Goal: Contribute content: Contribute content

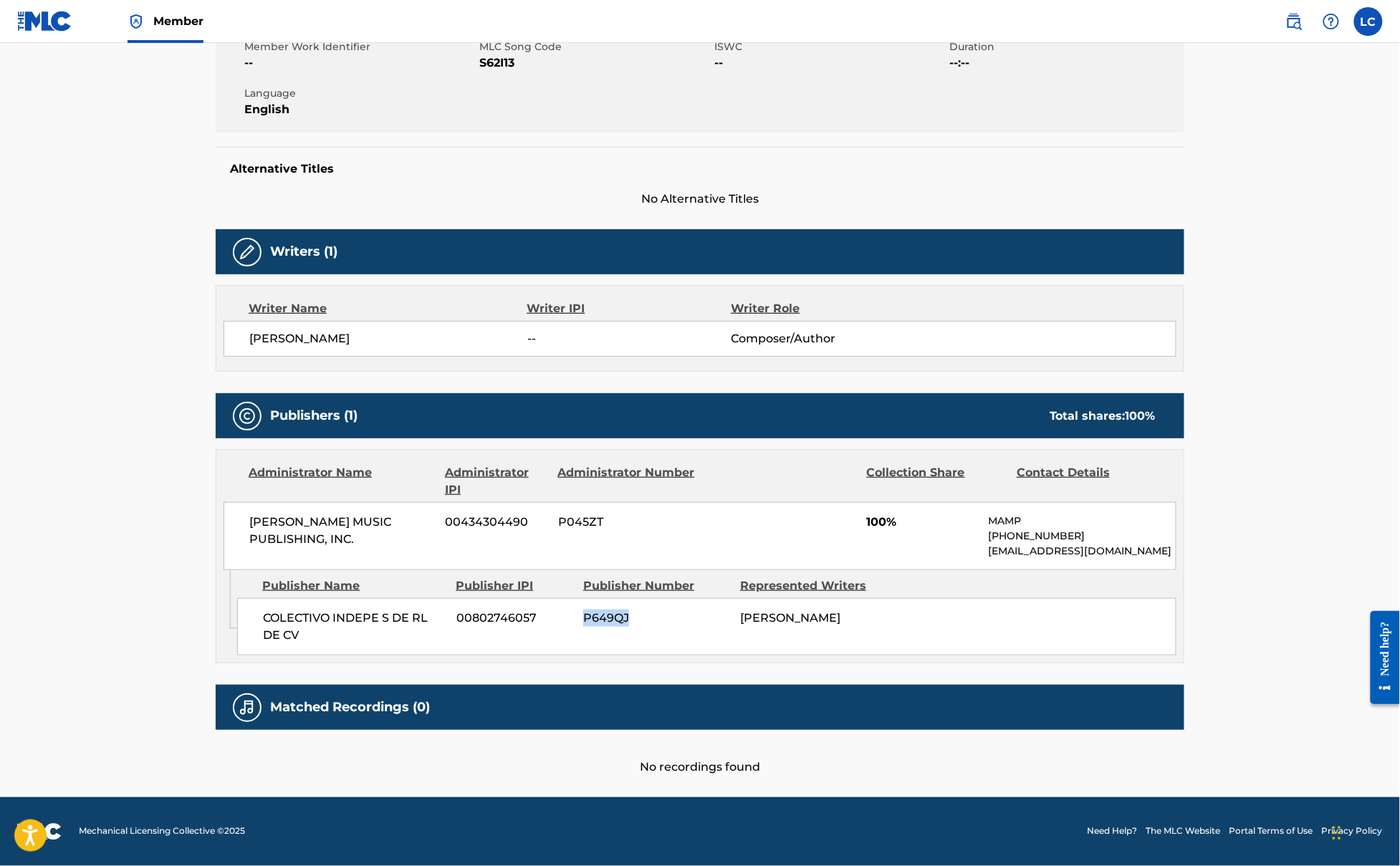
click at [21, 26] on img at bounding box center [45, 21] width 55 height 21
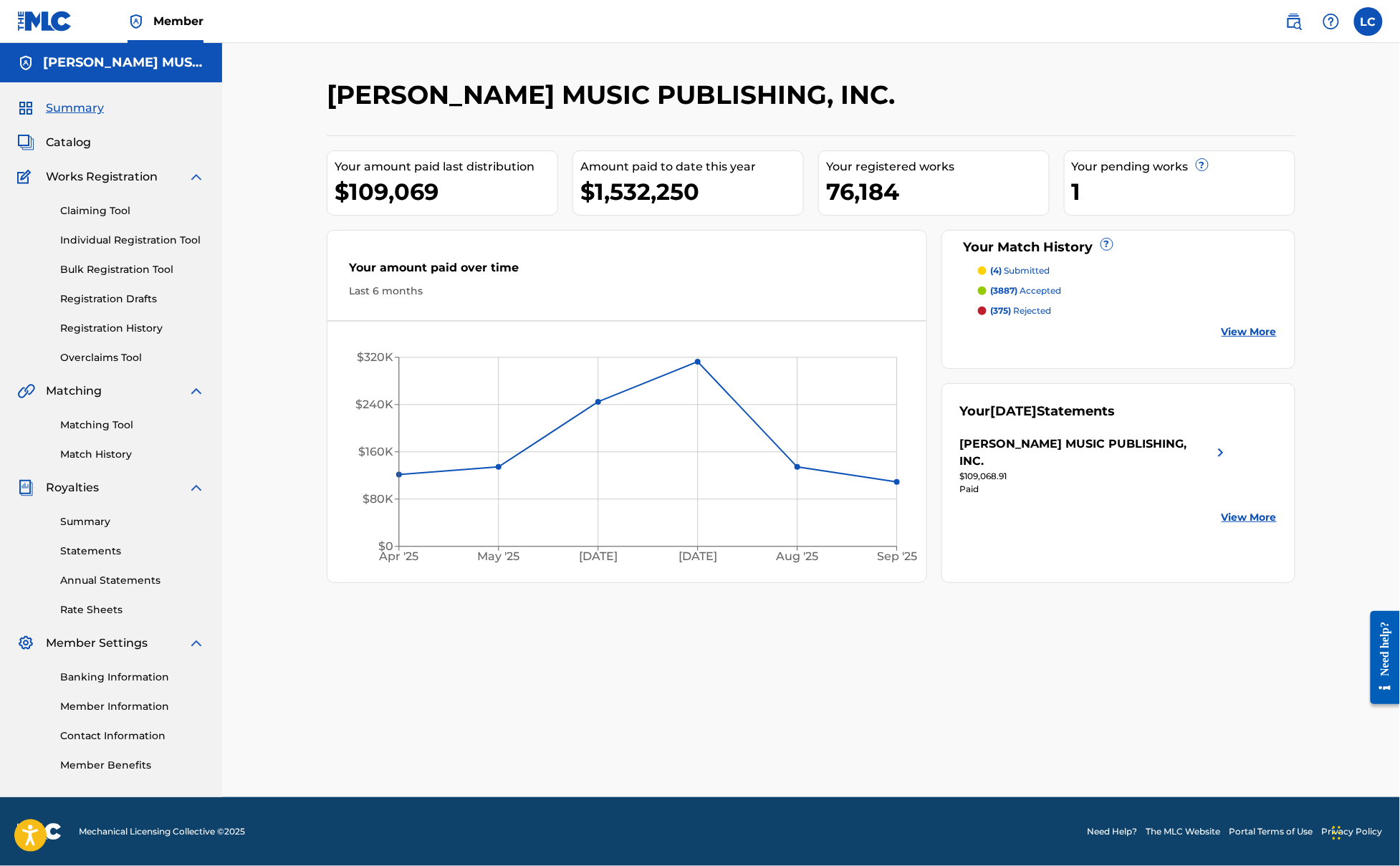
click at [103, 267] on link "Bulk Registration Tool" at bounding box center [132, 270] width 145 height 15
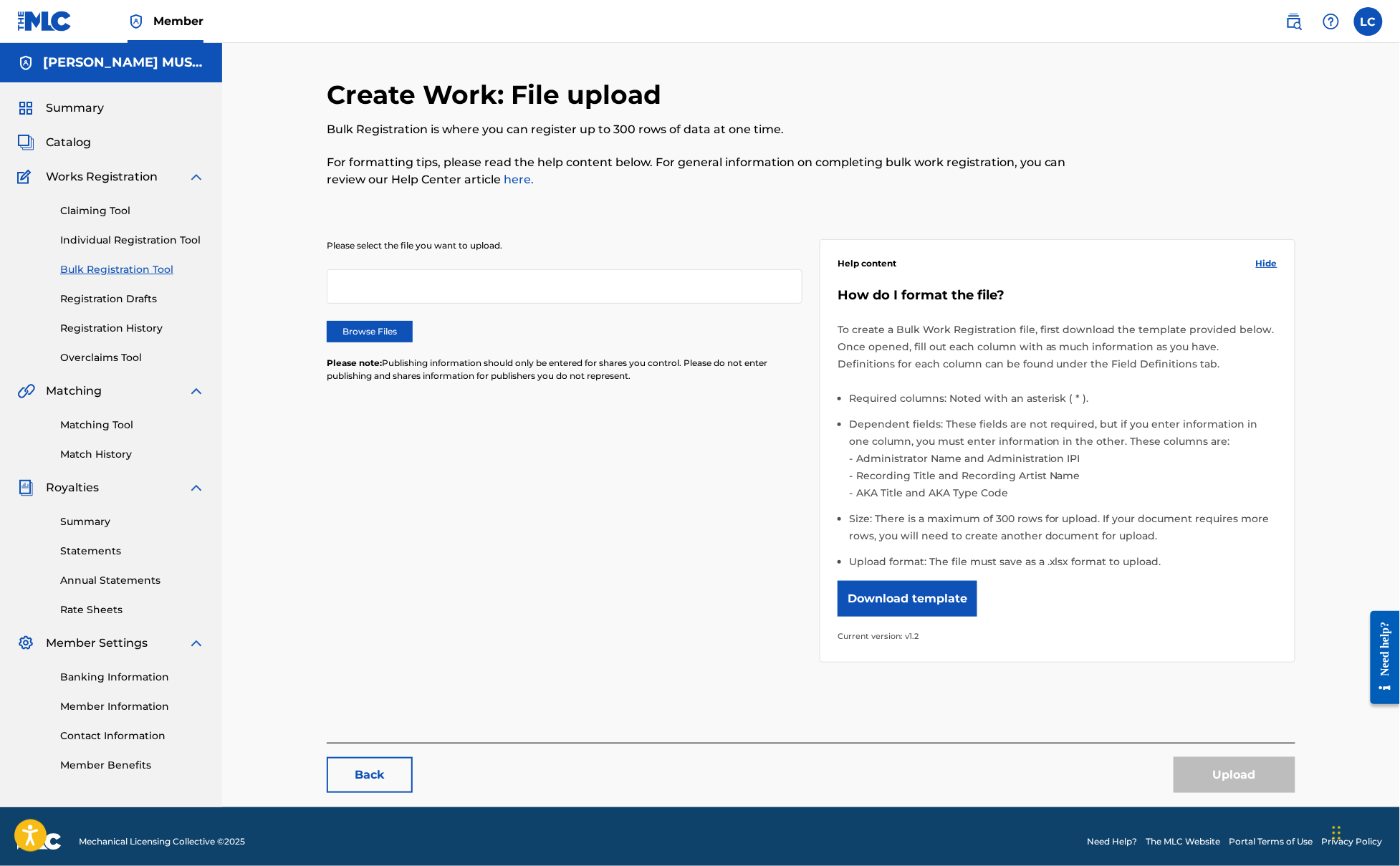
click at [391, 333] on label "Browse Files" at bounding box center [369, 332] width 86 height 22
click at [0, 0] on input "Browse Files" at bounding box center [0, 0] width 0 height 0
click at [1233, 767] on button "Upload" at bounding box center [1234, 775] width 122 height 36
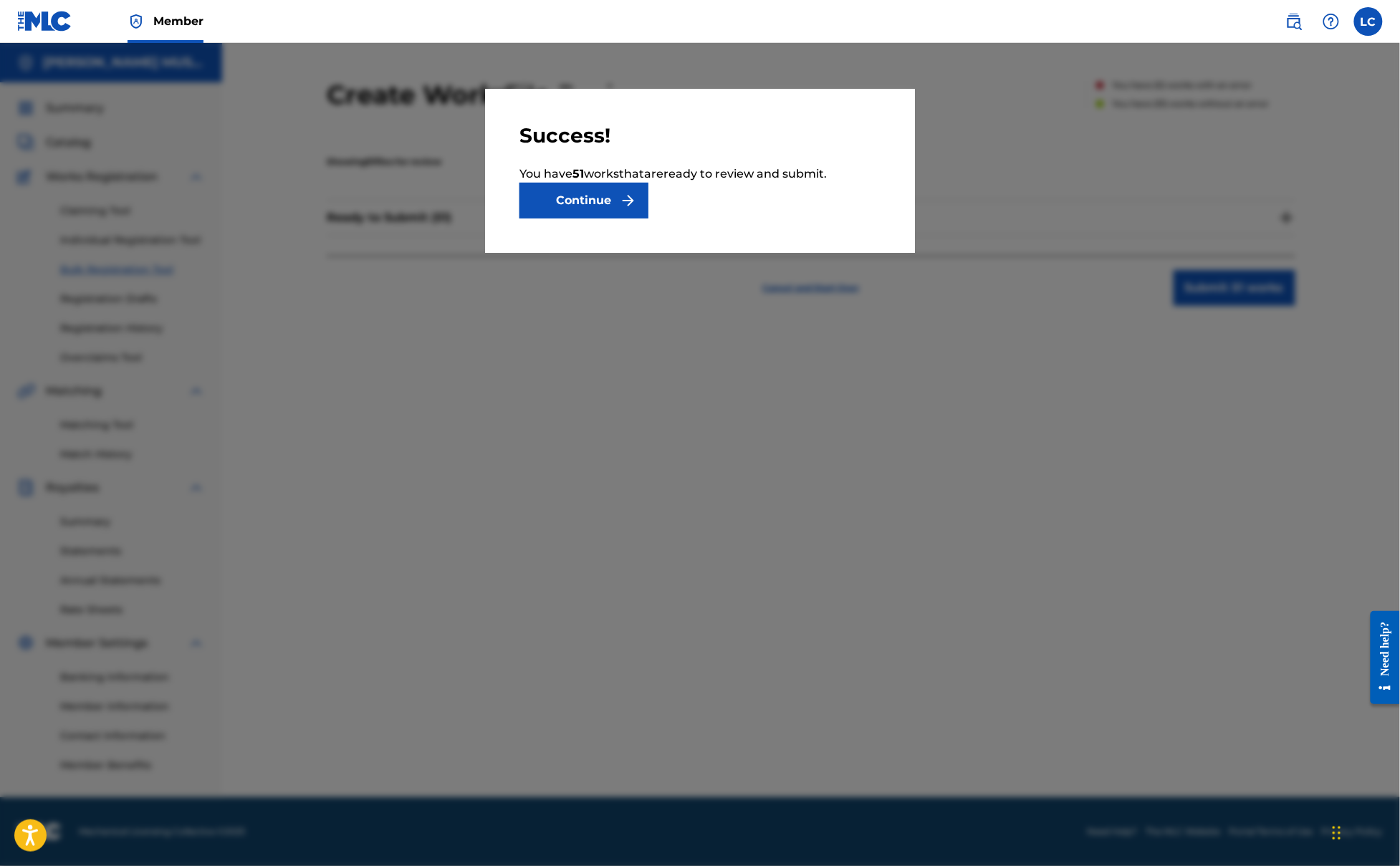
click at [599, 203] on button "Continue" at bounding box center [583, 200] width 129 height 36
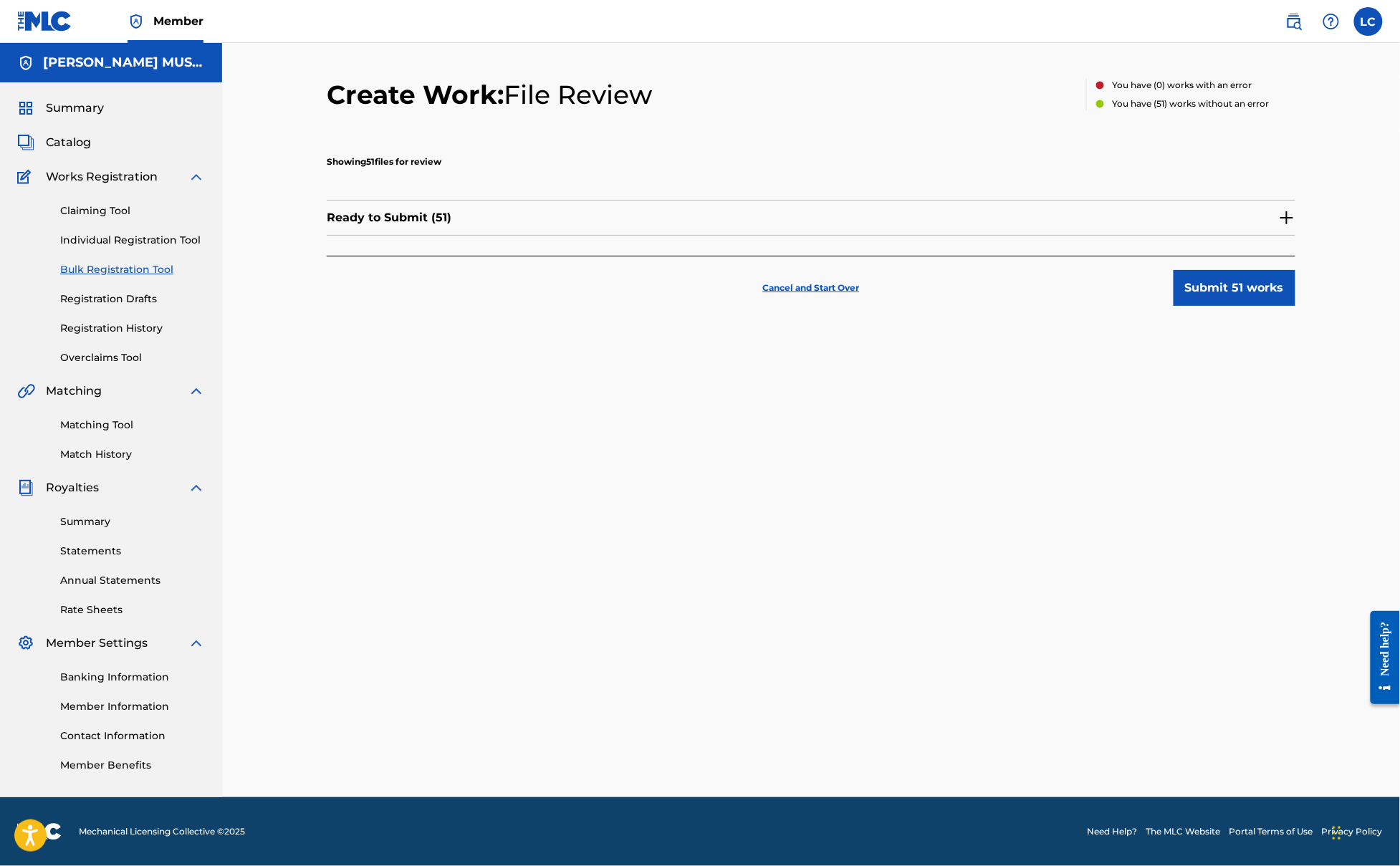
click at [1248, 277] on button "Submit 51 works" at bounding box center [1234, 288] width 122 height 36
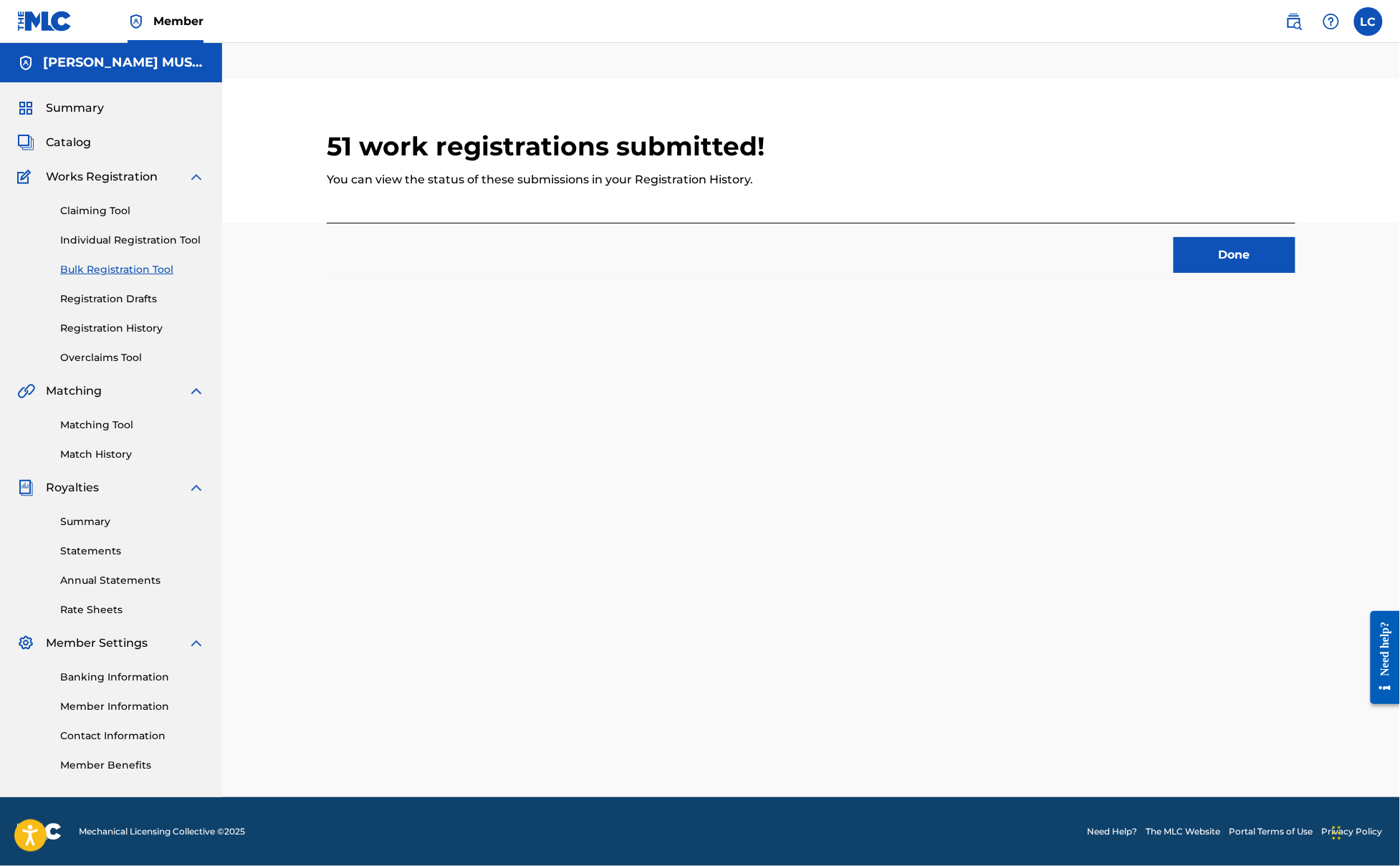
click at [1218, 257] on button "Done" at bounding box center [1234, 255] width 122 height 36
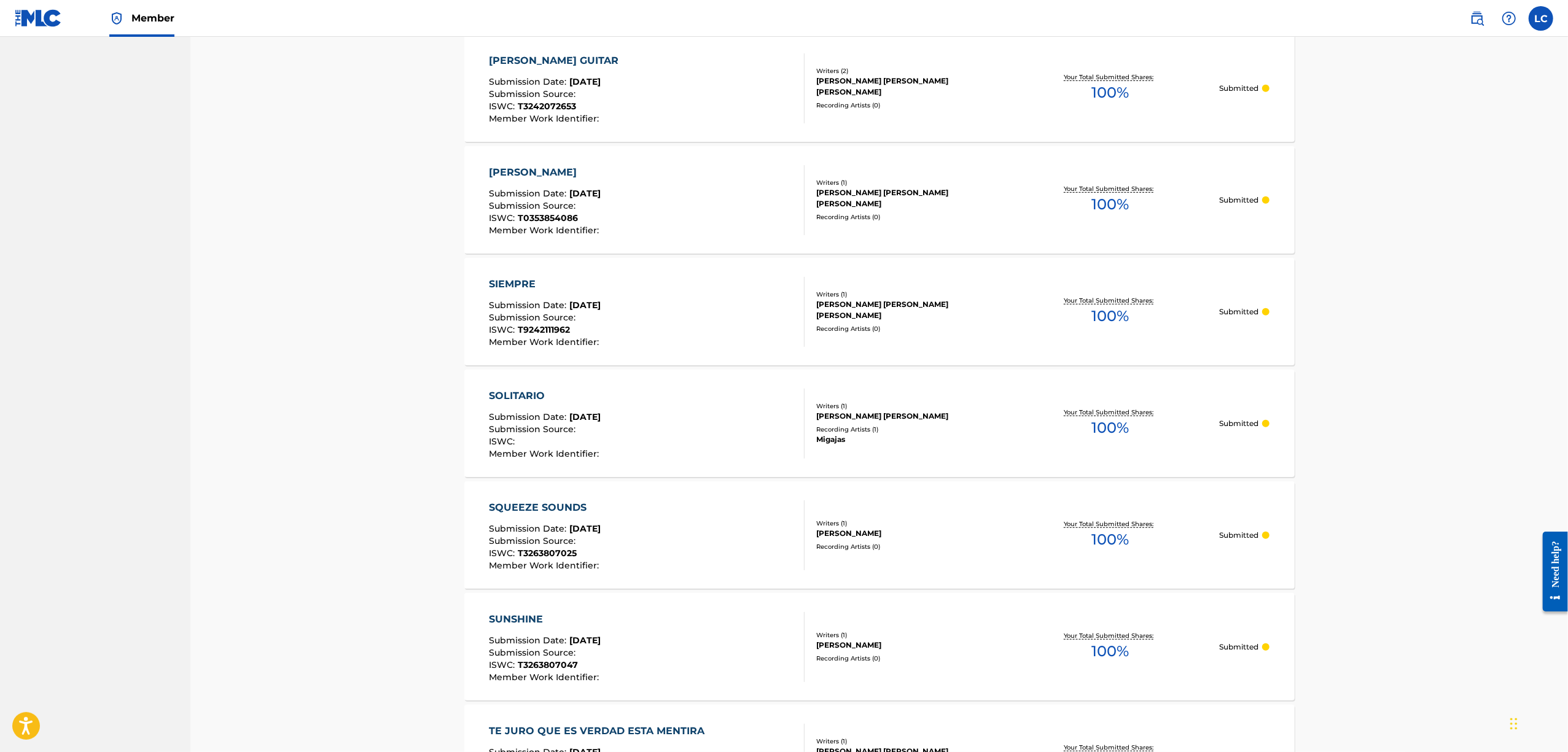
scroll to position [884, 0]
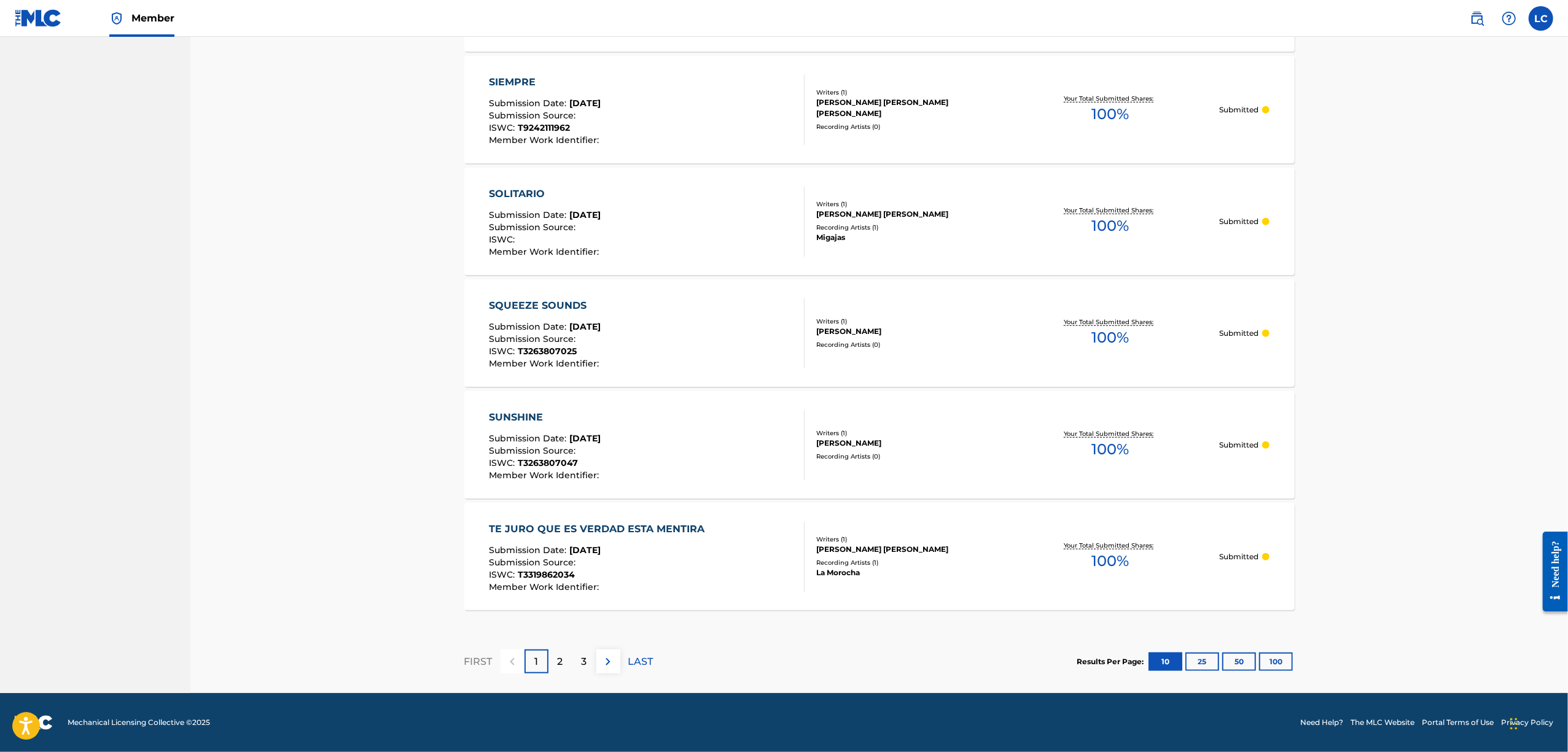
click at [1199, 662] on button "50" at bounding box center [1239, 662] width 34 height 19
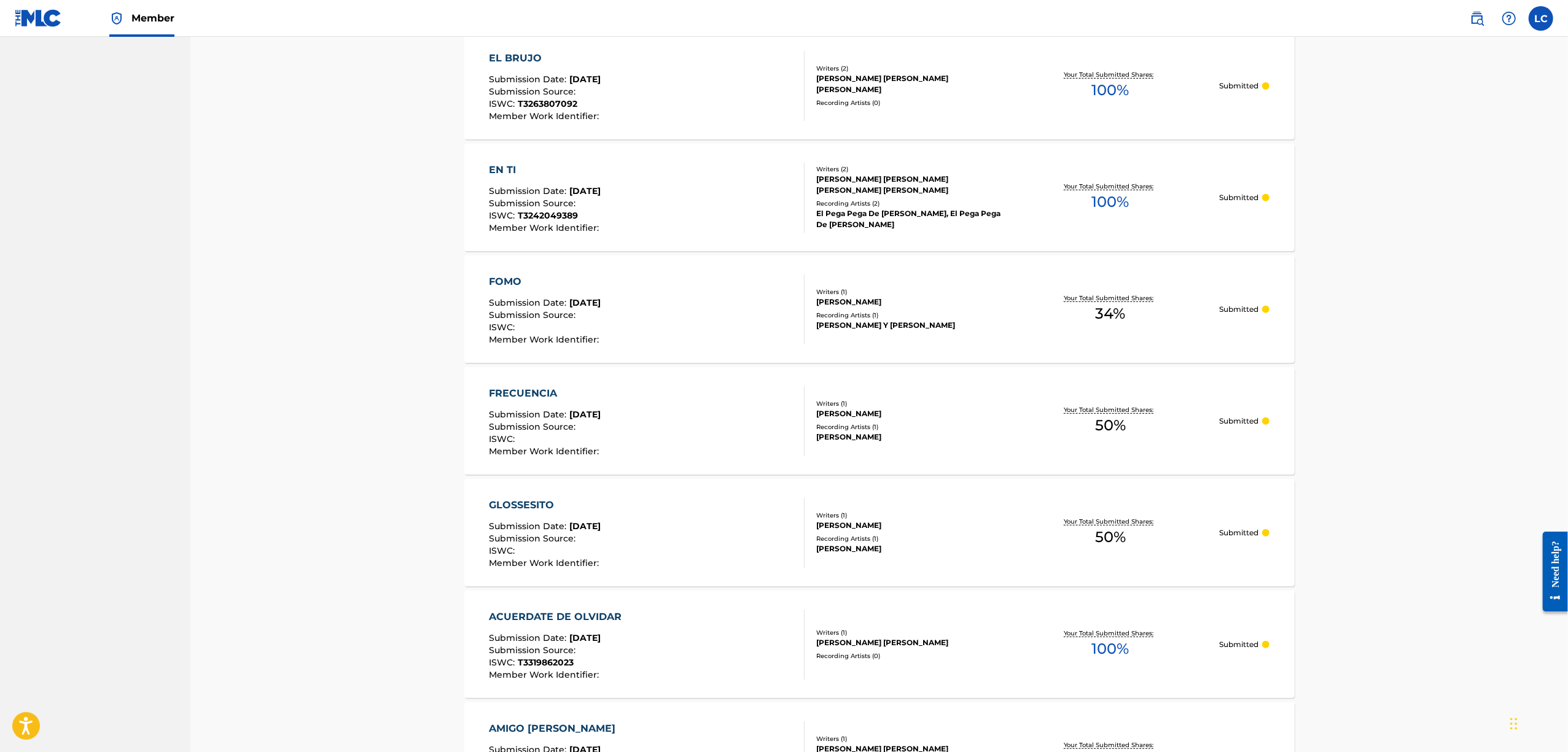
scroll to position [5354, 0]
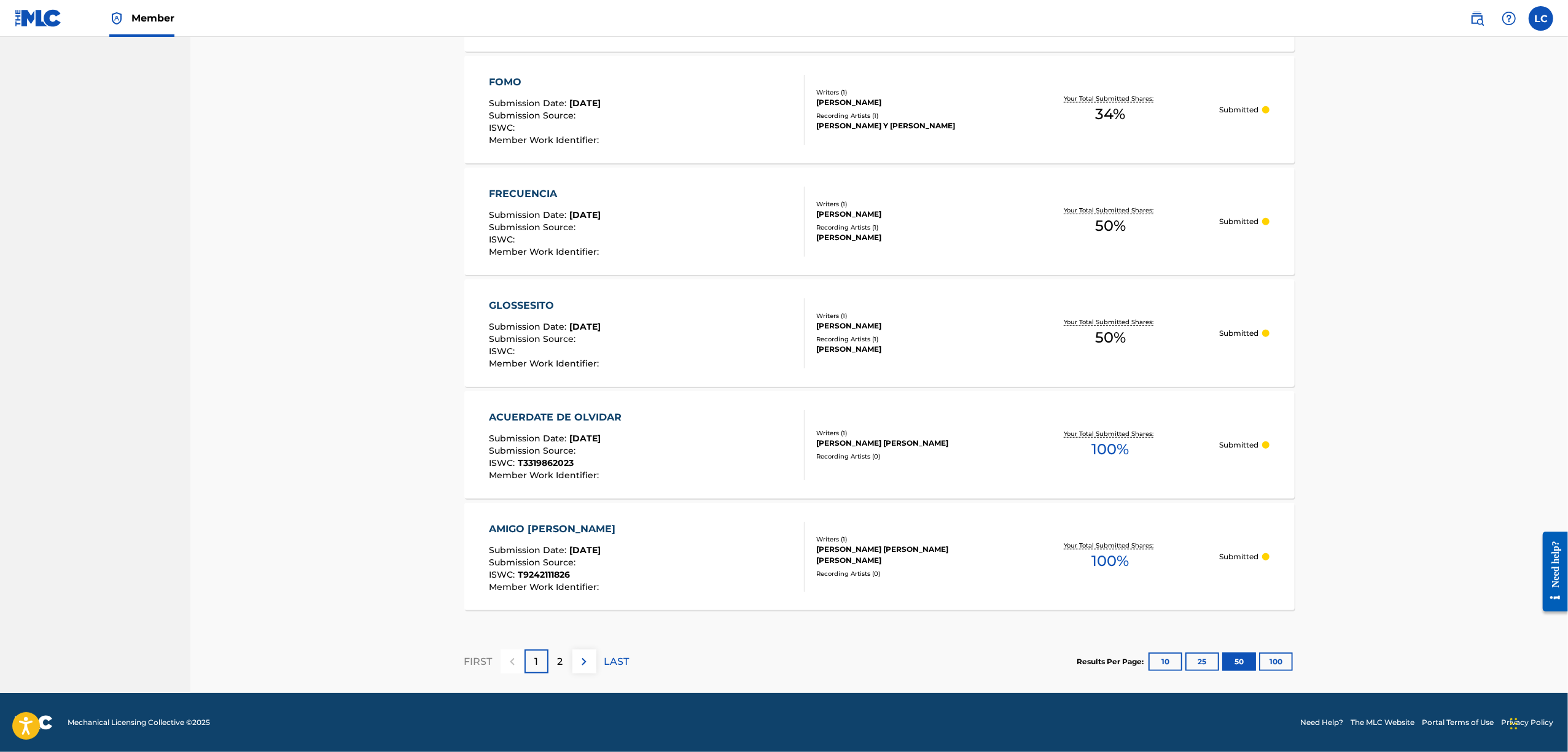
drag, startPoint x: 1264, startPoint y: 658, endPoint x: 1224, endPoint y: 623, distance: 53.2
click at [1199, 657] on button "100" at bounding box center [1275, 662] width 34 height 19
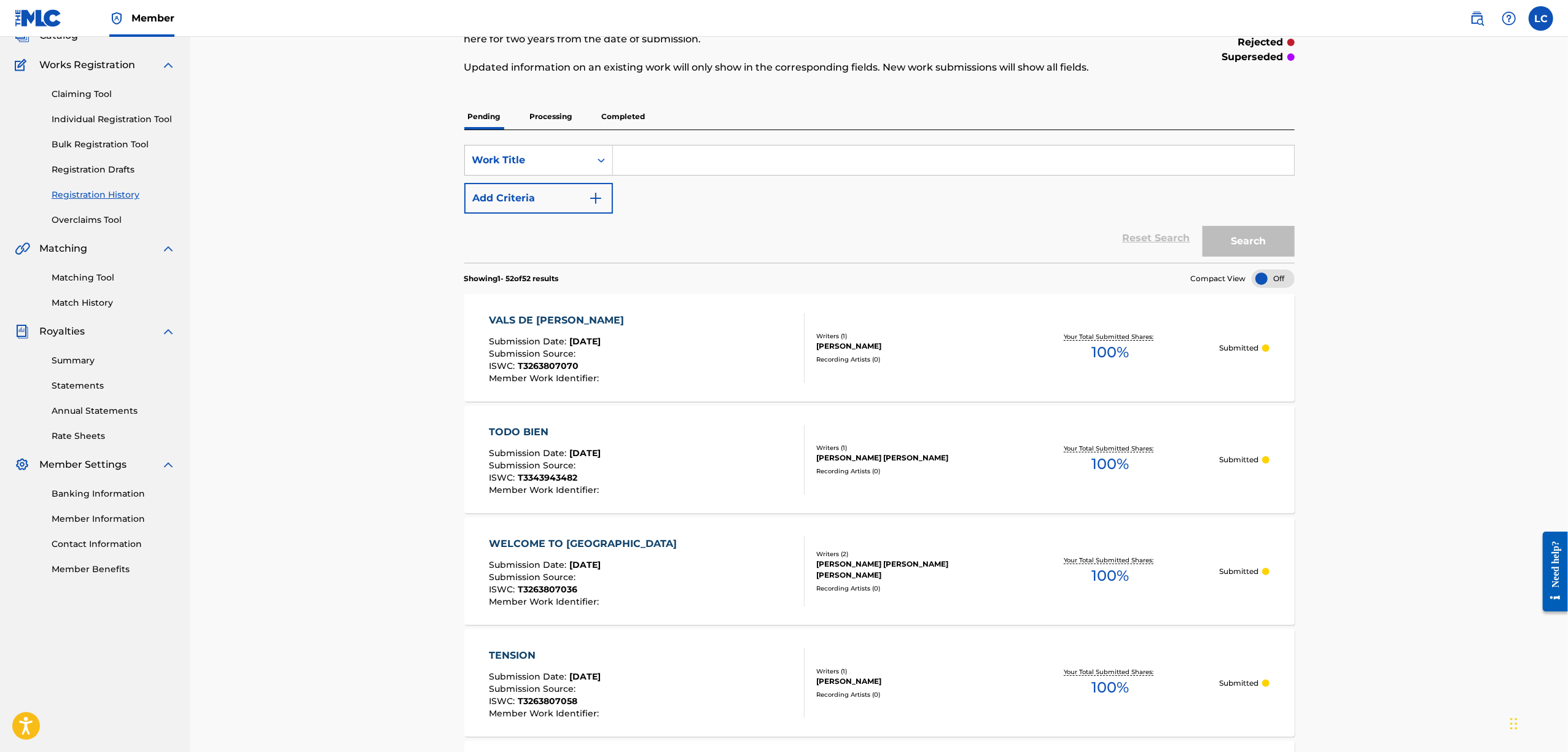
scroll to position [0, 0]
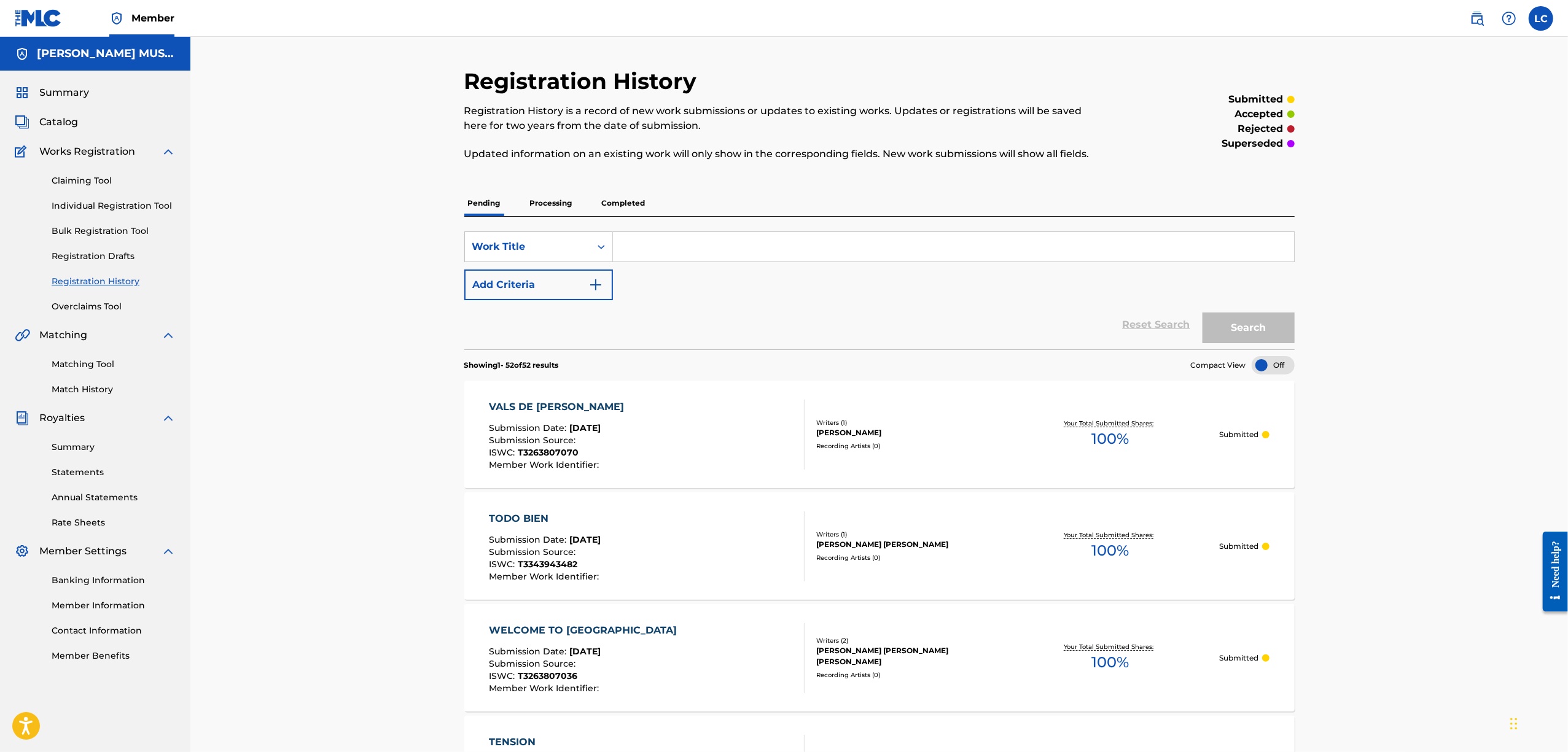
click at [519, 403] on div "VALS DE [PERSON_NAME]" at bounding box center [559, 407] width 141 height 15
